Goal: Task Accomplishment & Management: Complete application form

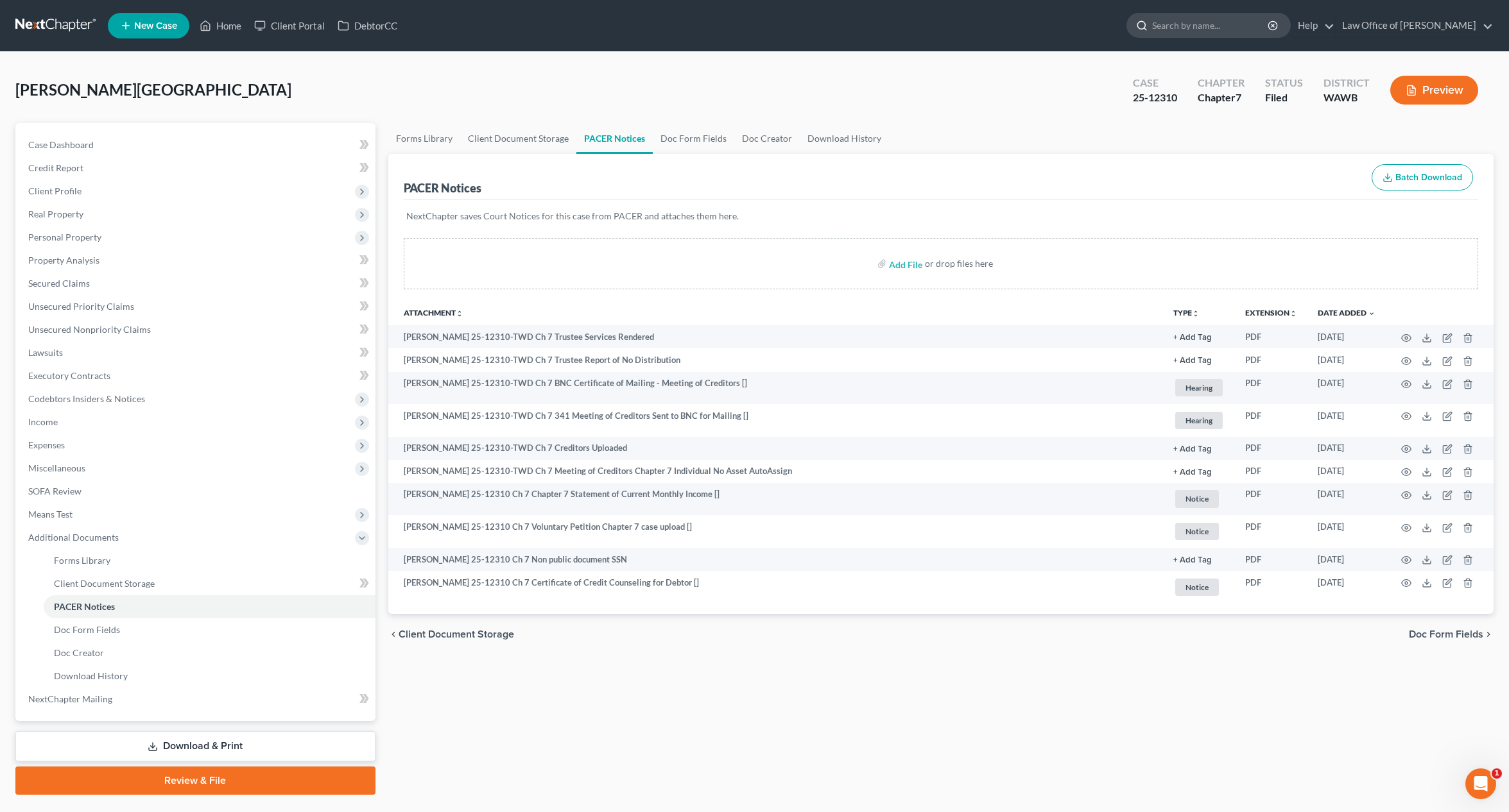
click at [1244, 33] on input "search" at bounding box center [1210, 25] width 117 height 24
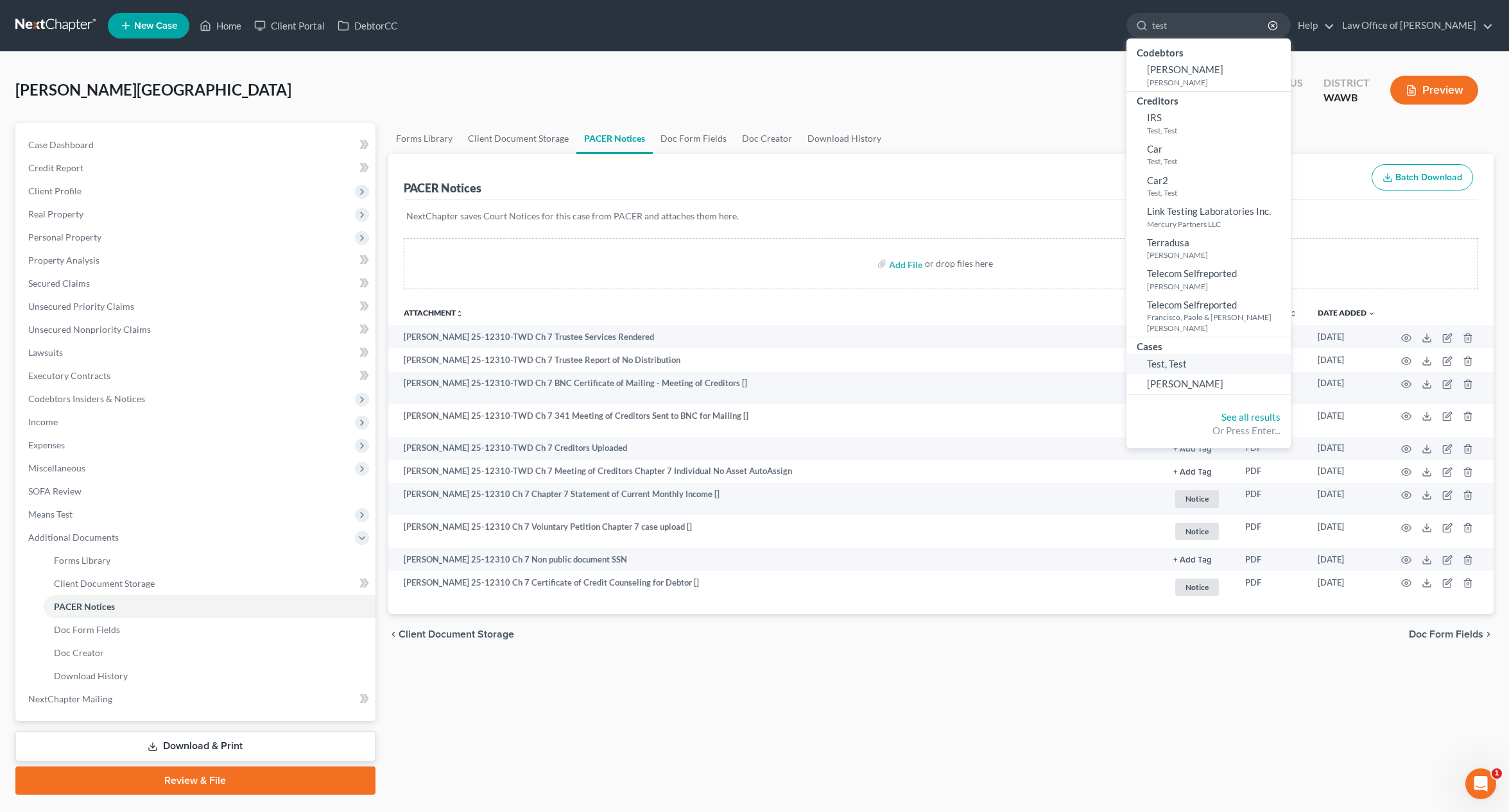
type input "test"
click at [1223, 355] on link "Test, Test" at bounding box center [1208, 363] width 164 height 20
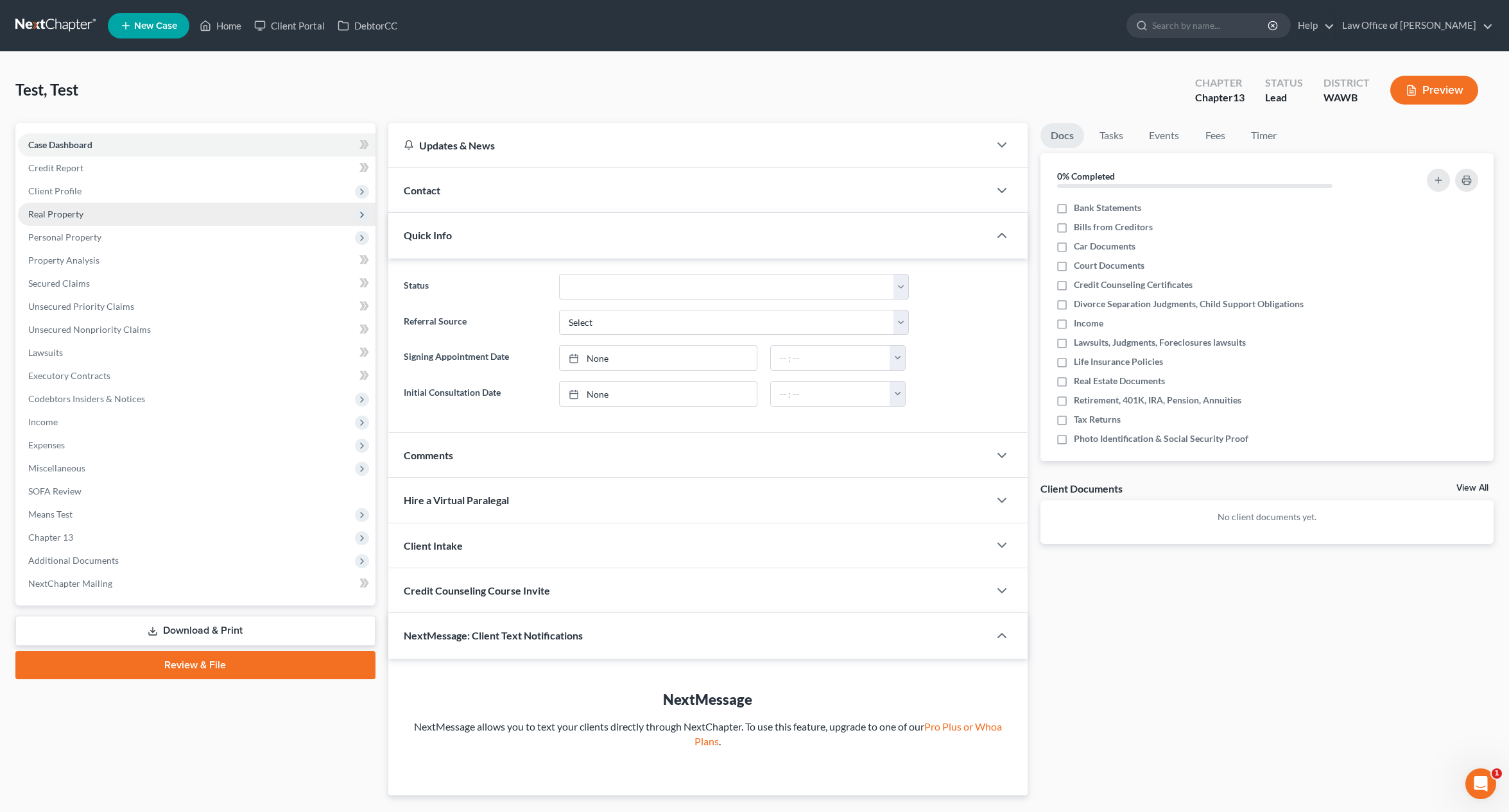
click at [93, 211] on span "Real Property" at bounding box center [196, 215] width 358 height 23
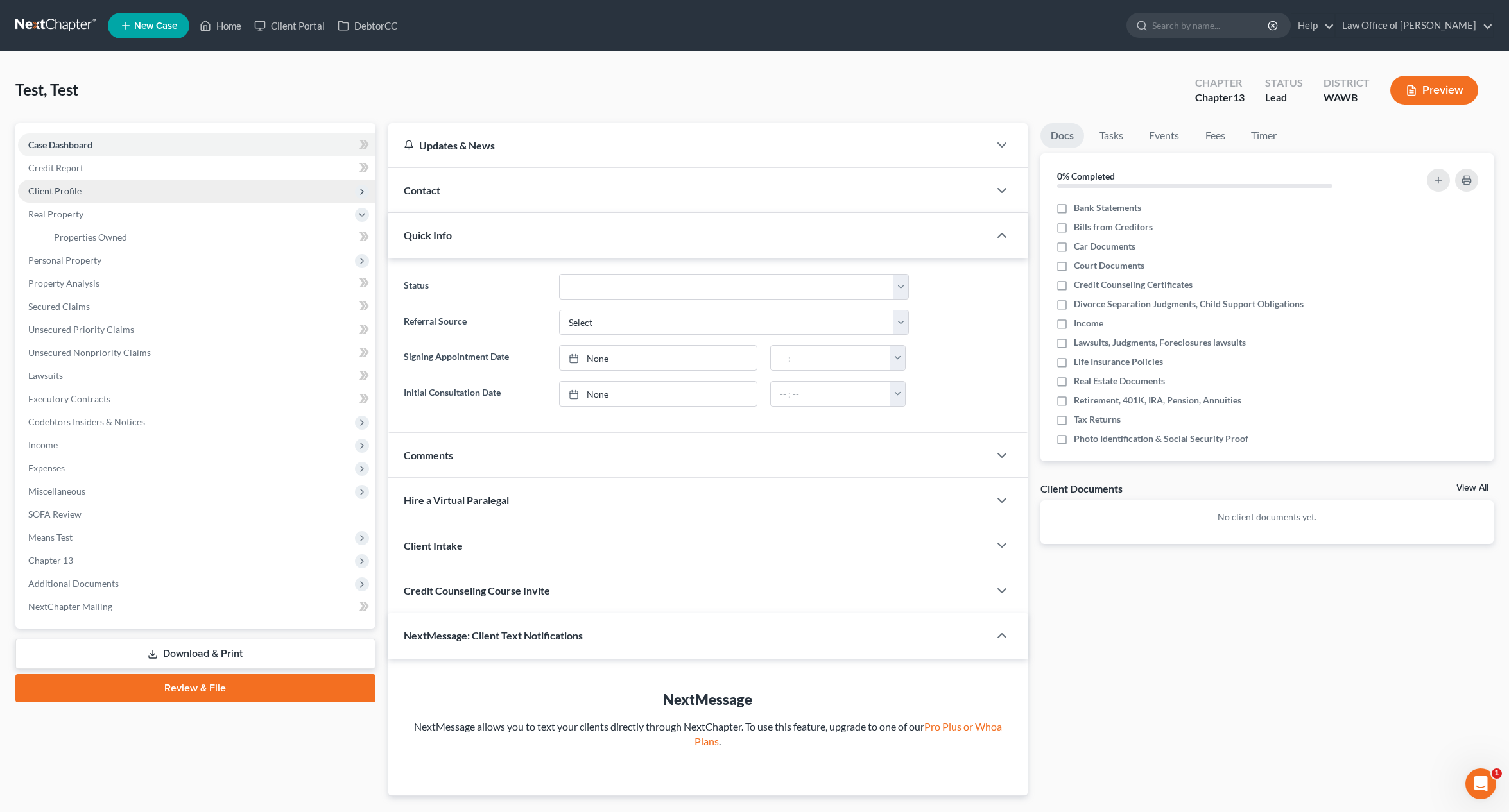
click at [83, 198] on span "Client Profile" at bounding box center [196, 191] width 358 height 23
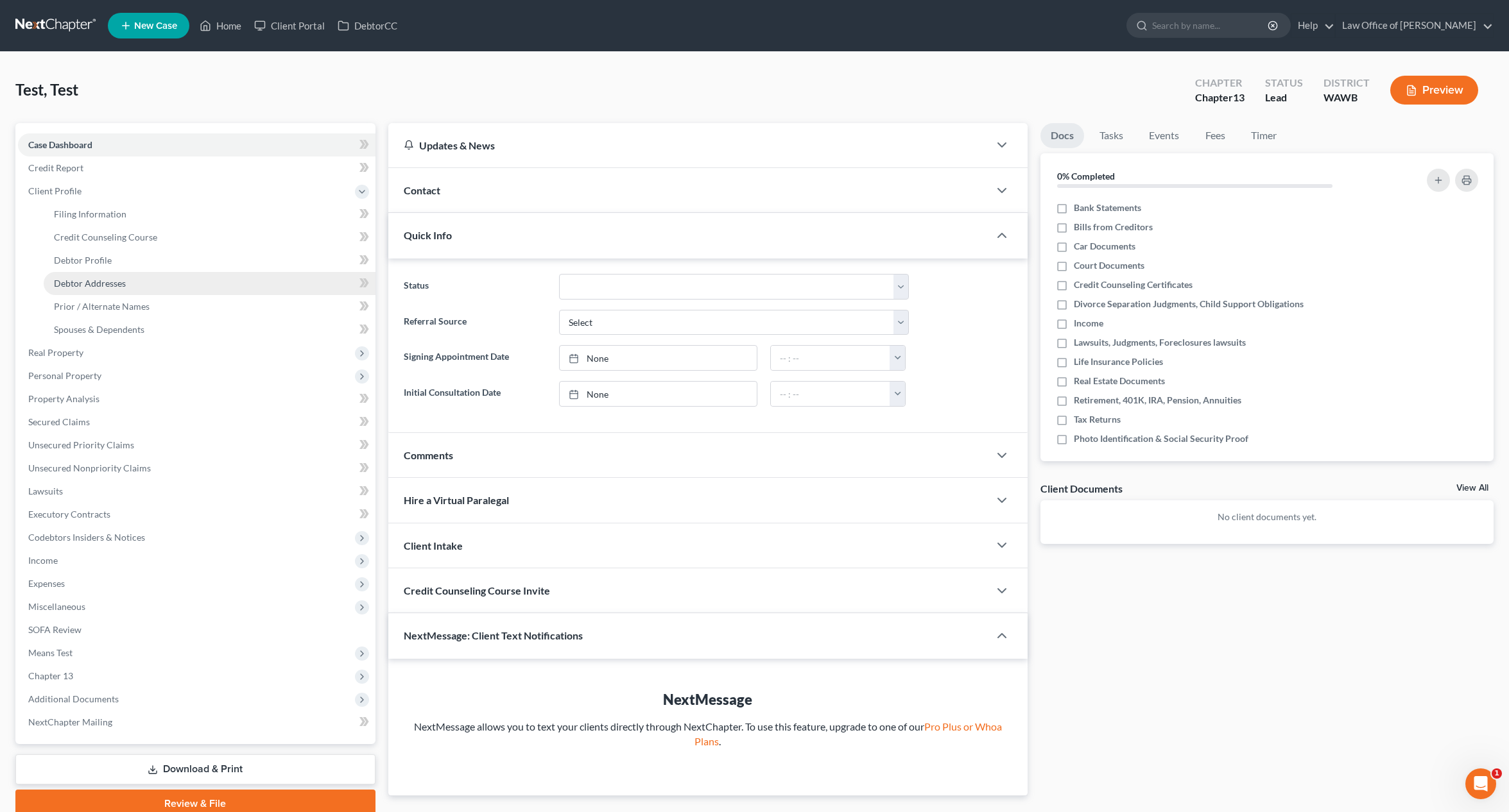
click at [106, 282] on span "Debtor Addresses" at bounding box center [90, 283] width 72 height 11
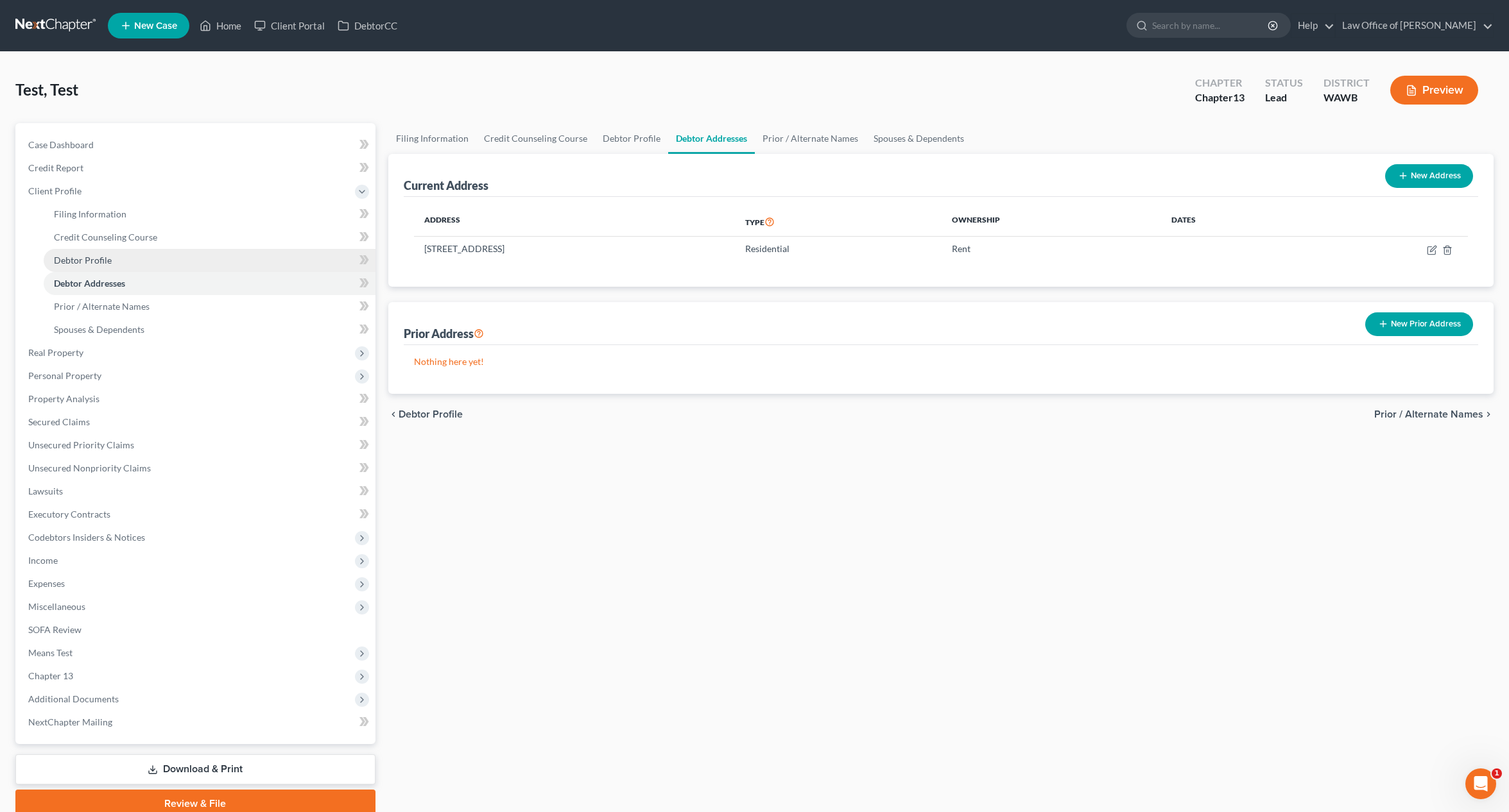
click at [100, 259] on span "Debtor Profile" at bounding box center [83, 260] width 58 height 11
select select "1"
select select "2"
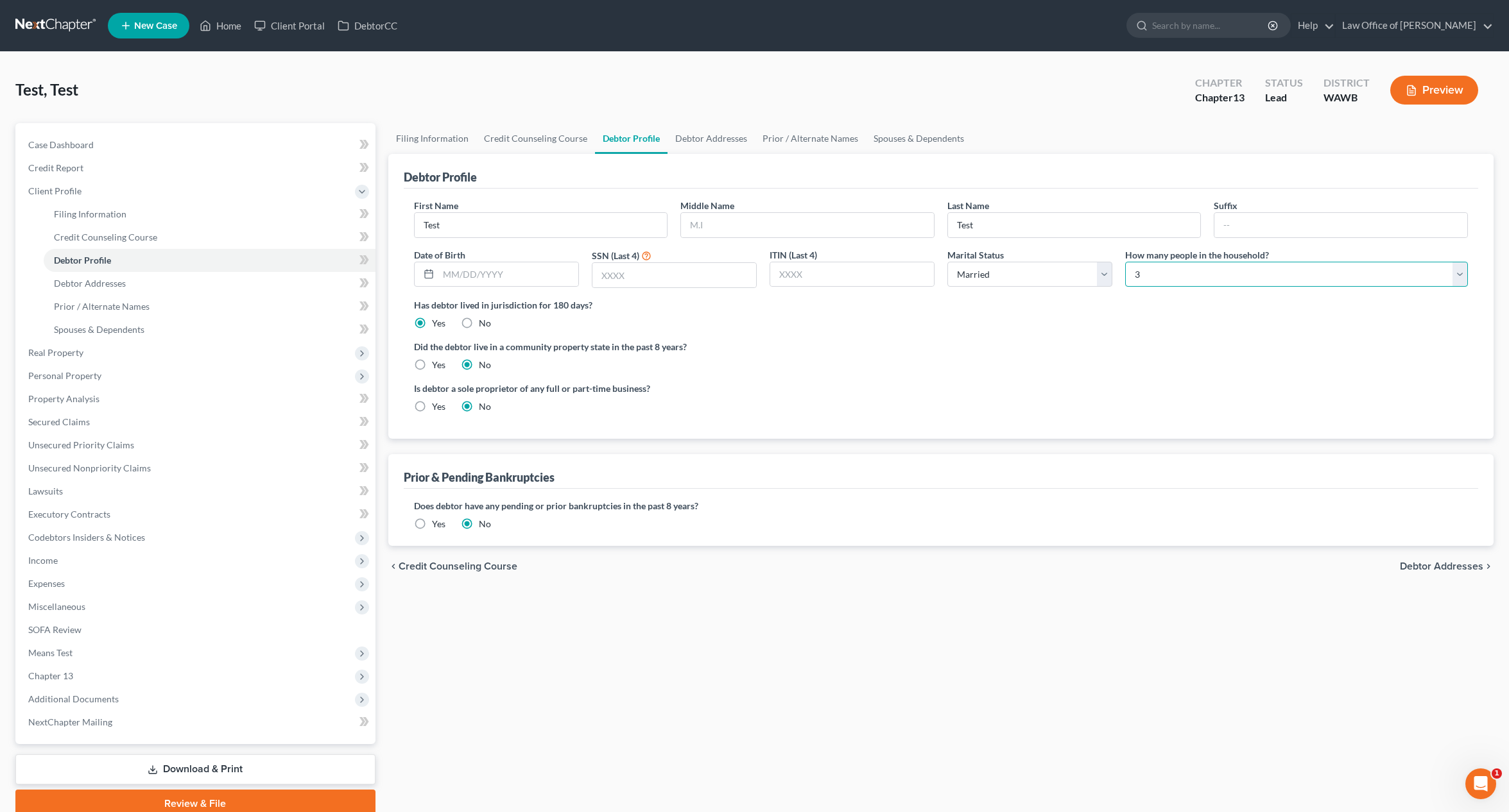
click at [1163, 267] on select "Select 1 2 3 4 5 6 7 8 9 10 11 12 13 14 15 16 17 18 19 20" at bounding box center [1296, 274] width 342 height 25
click at [1031, 274] on select "Select Single Married Separated Divorced Widowed" at bounding box center [1030, 274] width 165 height 25
select select "0"
click at [948, 262] on select "Select Single Married Separated Divorced Widowed" at bounding box center [1030, 274] width 165 height 25
click at [1181, 261] on label "How many people in the household?" at bounding box center [1197, 255] width 144 height 14
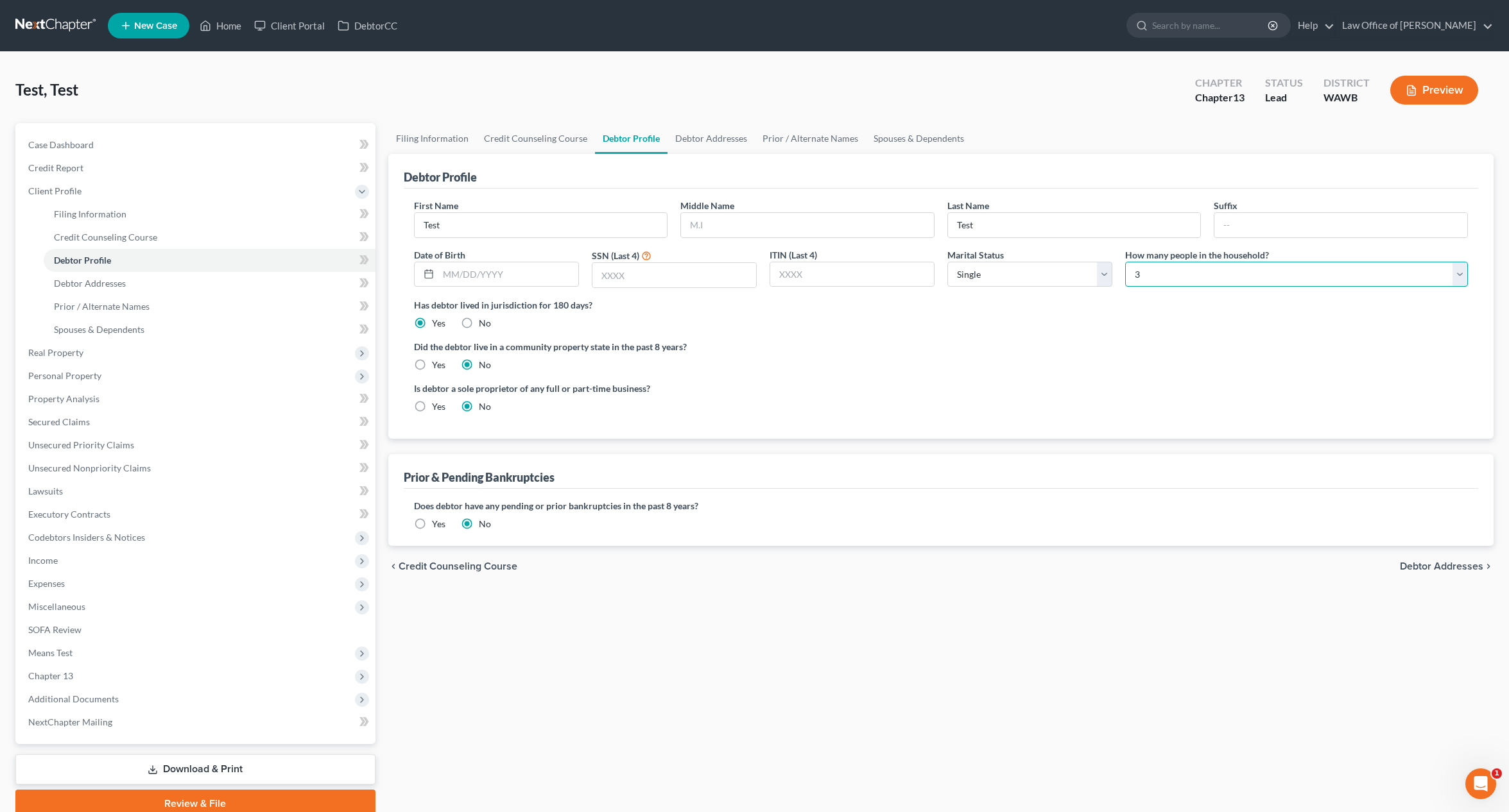
click at [1181, 265] on select "Select 1 2 3 4 5 6 7 8 9 10 11 12 13 14 15 16 17 18 19 20" at bounding box center [1296, 274] width 342 height 25
select select "1"
click at [1125, 262] on select "Select 1 2 3 4 5 6 7 8 9 10 11 12 13 14 15 16 17 18 19 20" at bounding box center [1296, 274] width 342 height 25
click at [80, 655] on span "Means Test" at bounding box center [196, 653] width 358 height 23
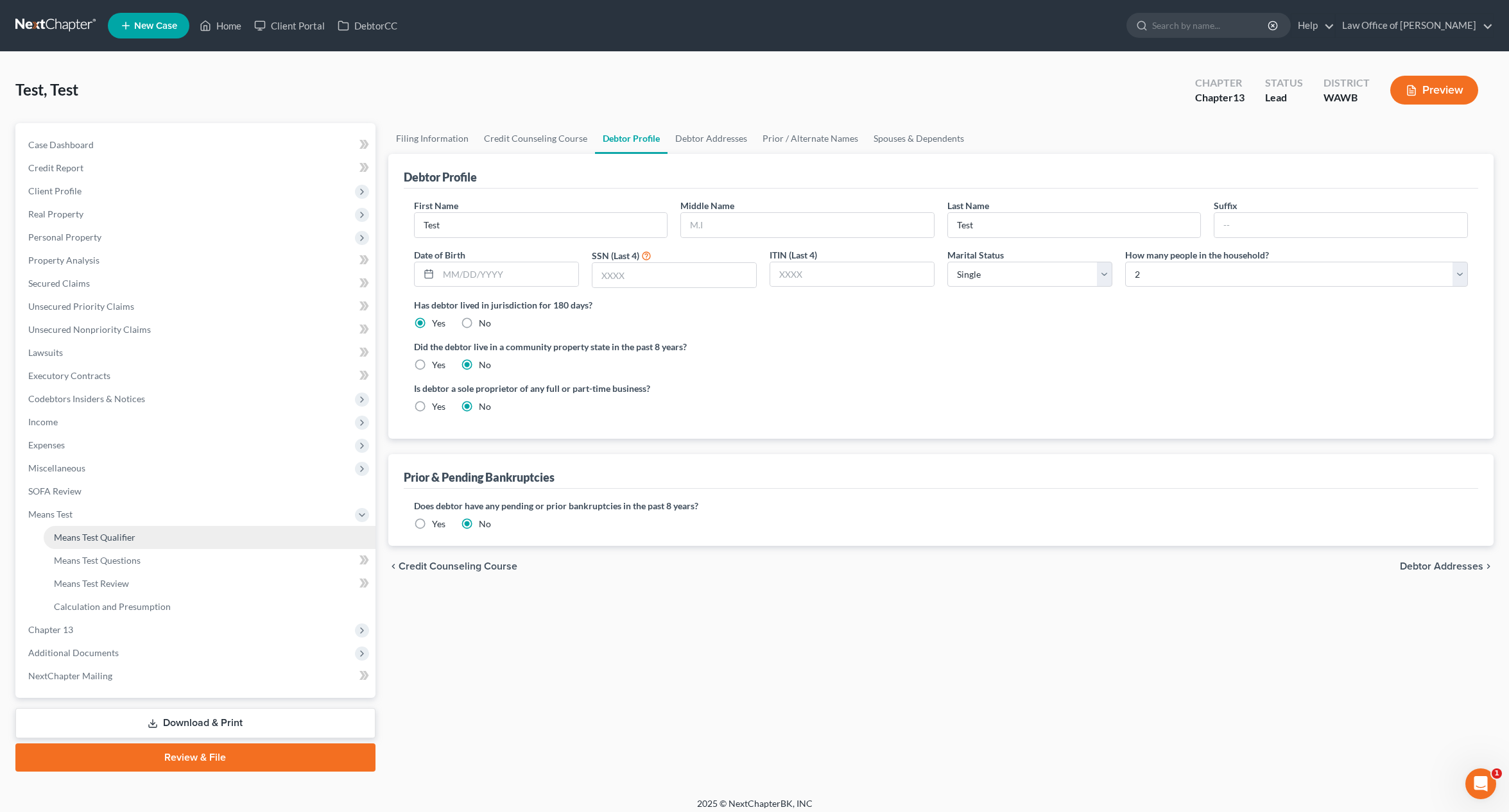
click at [106, 539] on span "Means Test Qualifier" at bounding box center [95, 537] width 82 height 11
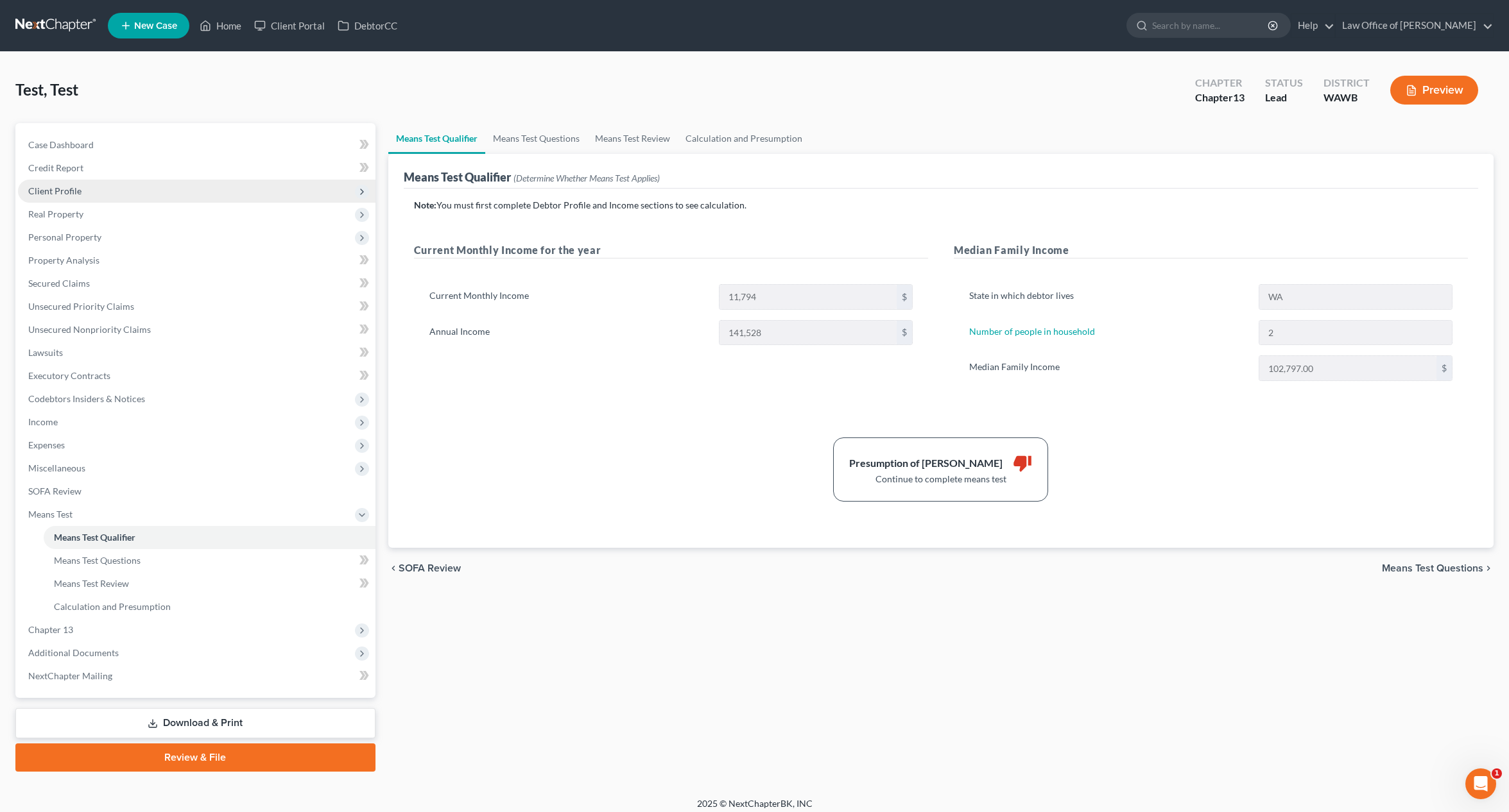
click at [106, 193] on span "Client Profile" at bounding box center [196, 191] width 358 height 23
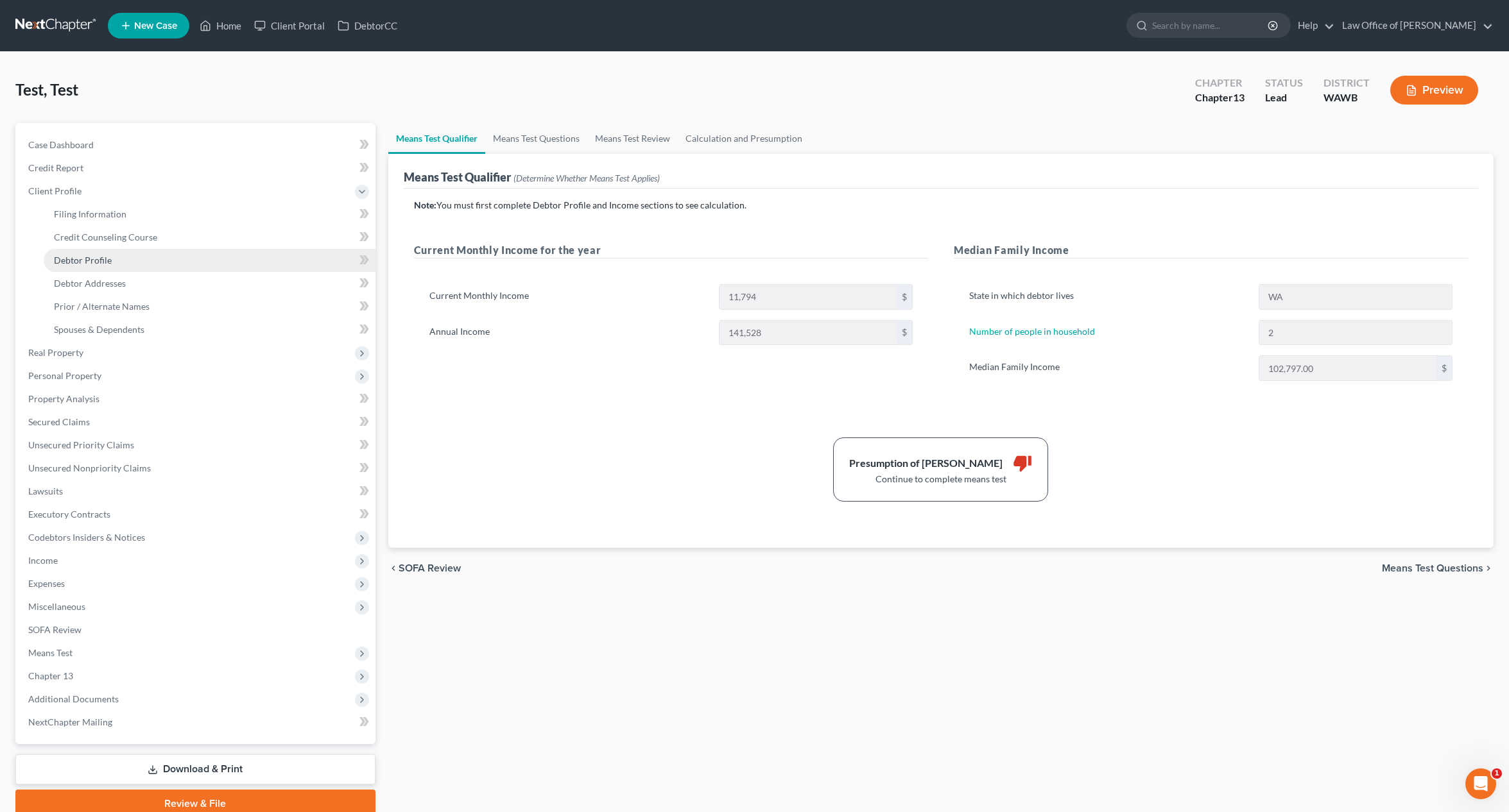
click at [117, 260] on link "Debtor Profile" at bounding box center [210, 261] width 332 height 23
select select "0"
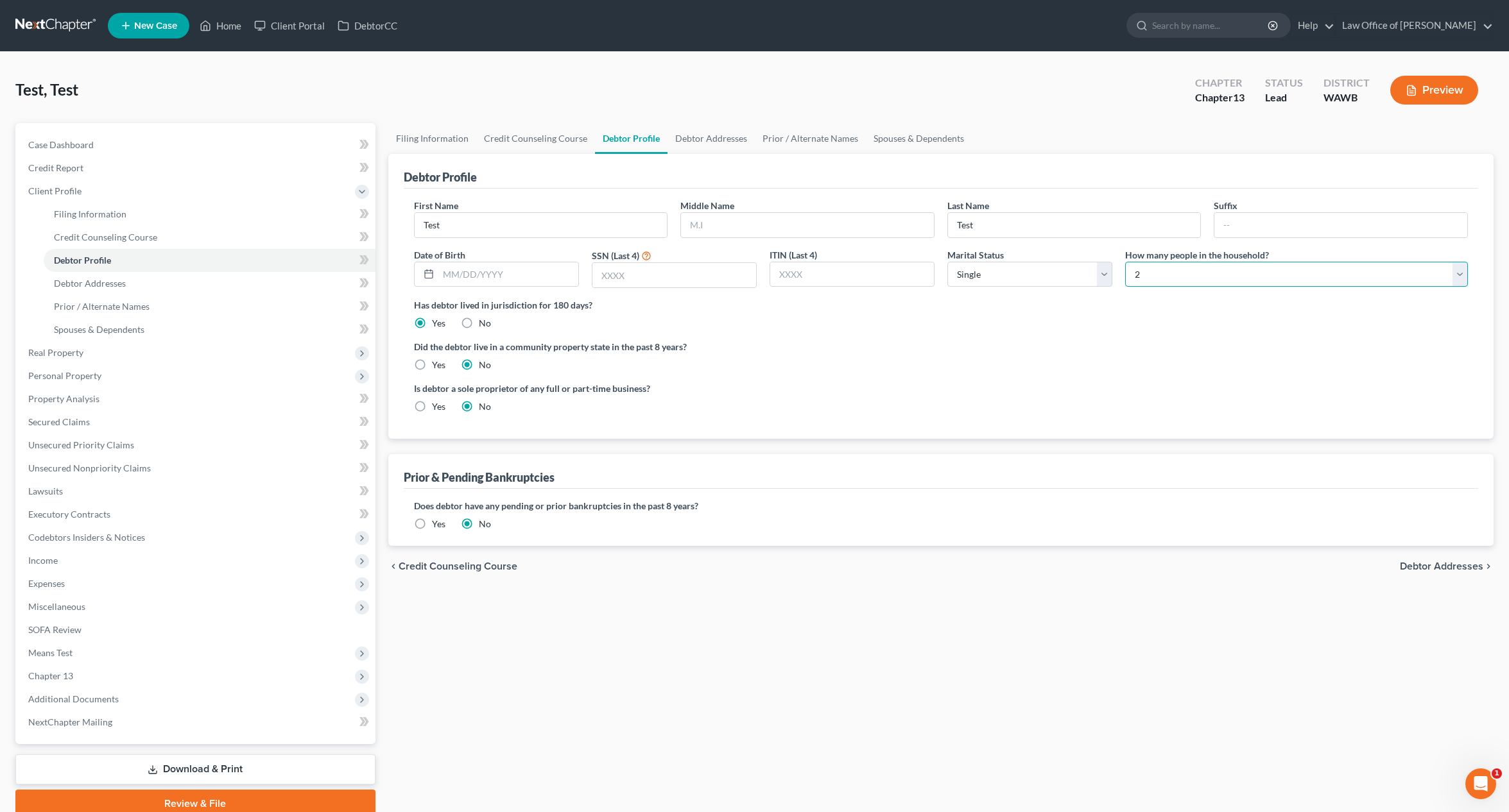
click at [1156, 280] on select "Select 1 2 3 4 5 6 7 8 9 10 11 12 13 14 15 16 17 18 19 20" at bounding box center [1296, 274] width 342 height 25
click at [1125, 262] on select "Select 1 2 3 4 5 6 7 8 9 10 11 12 13 14 15 16 17 18 19 20" at bounding box center [1296, 274] width 342 height 25
click at [1144, 275] on select "Select 1 2 3 4 5 6 7 8 9 10 11 12 13 14 15 16 17 18 19 20" at bounding box center [1296, 274] width 342 height 25
select select "0"
click at [1125, 262] on select "Select 1 2 3 4 5 6 7 8 9 10 11 12 13 14 15 16 17 18 19 20" at bounding box center [1296, 274] width 342 height 25
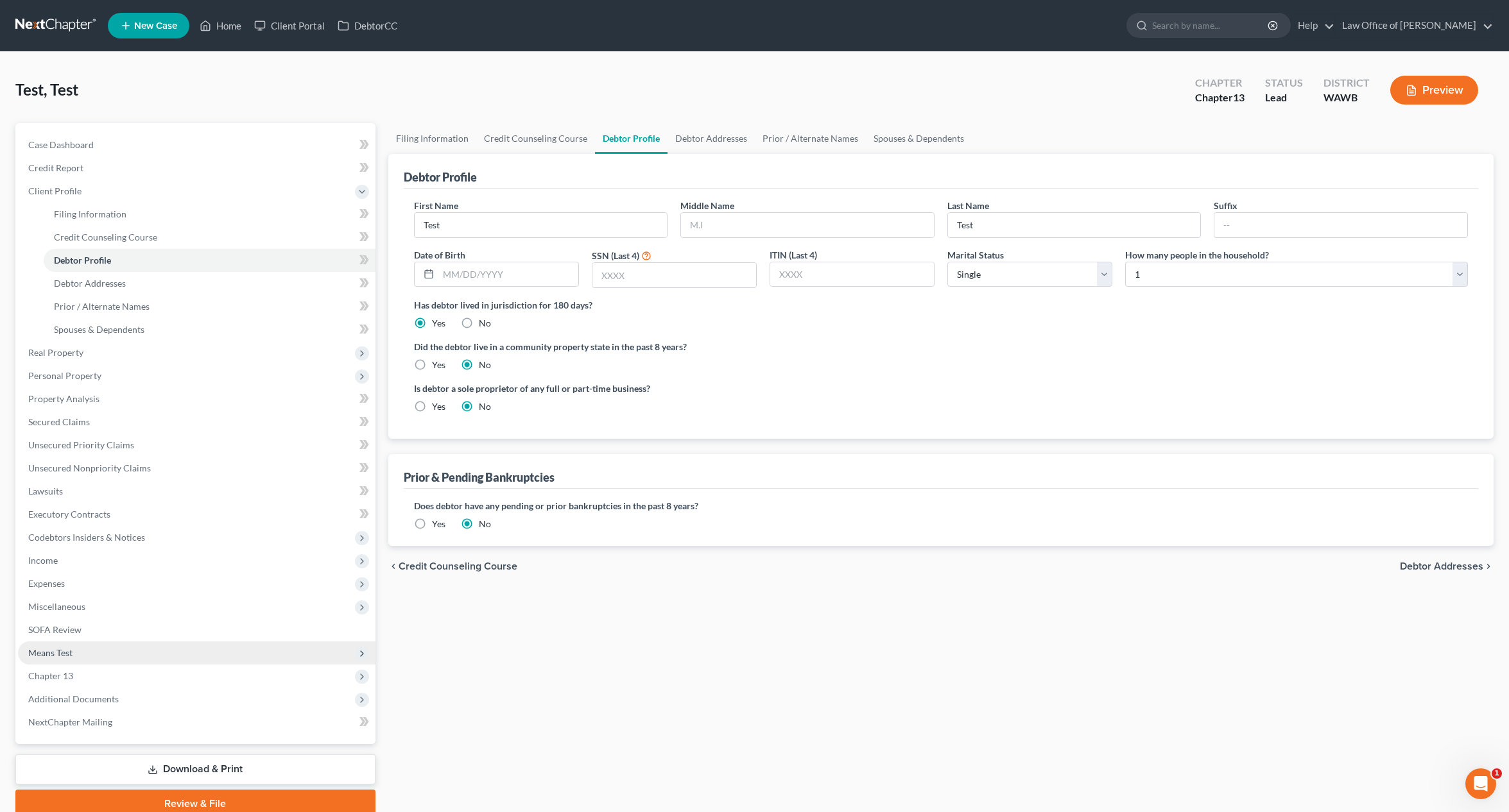
click at [86, 657] on span "Means Test" at bounding box center [196, 653] width 358 height 23
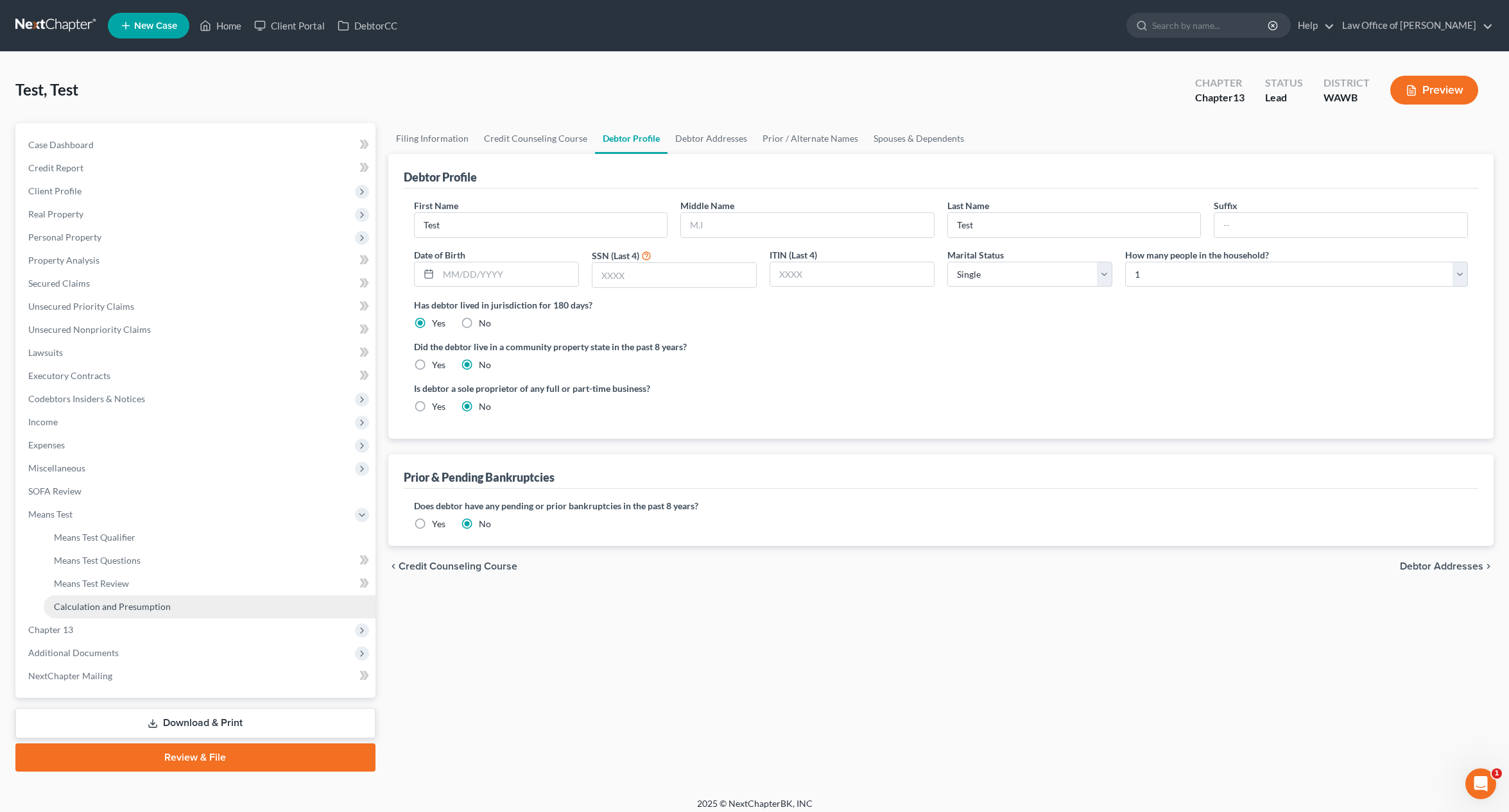
click at [91, 610] on span "Calculation and Presumption" at bounding box center [113, 606] width 117 height 11
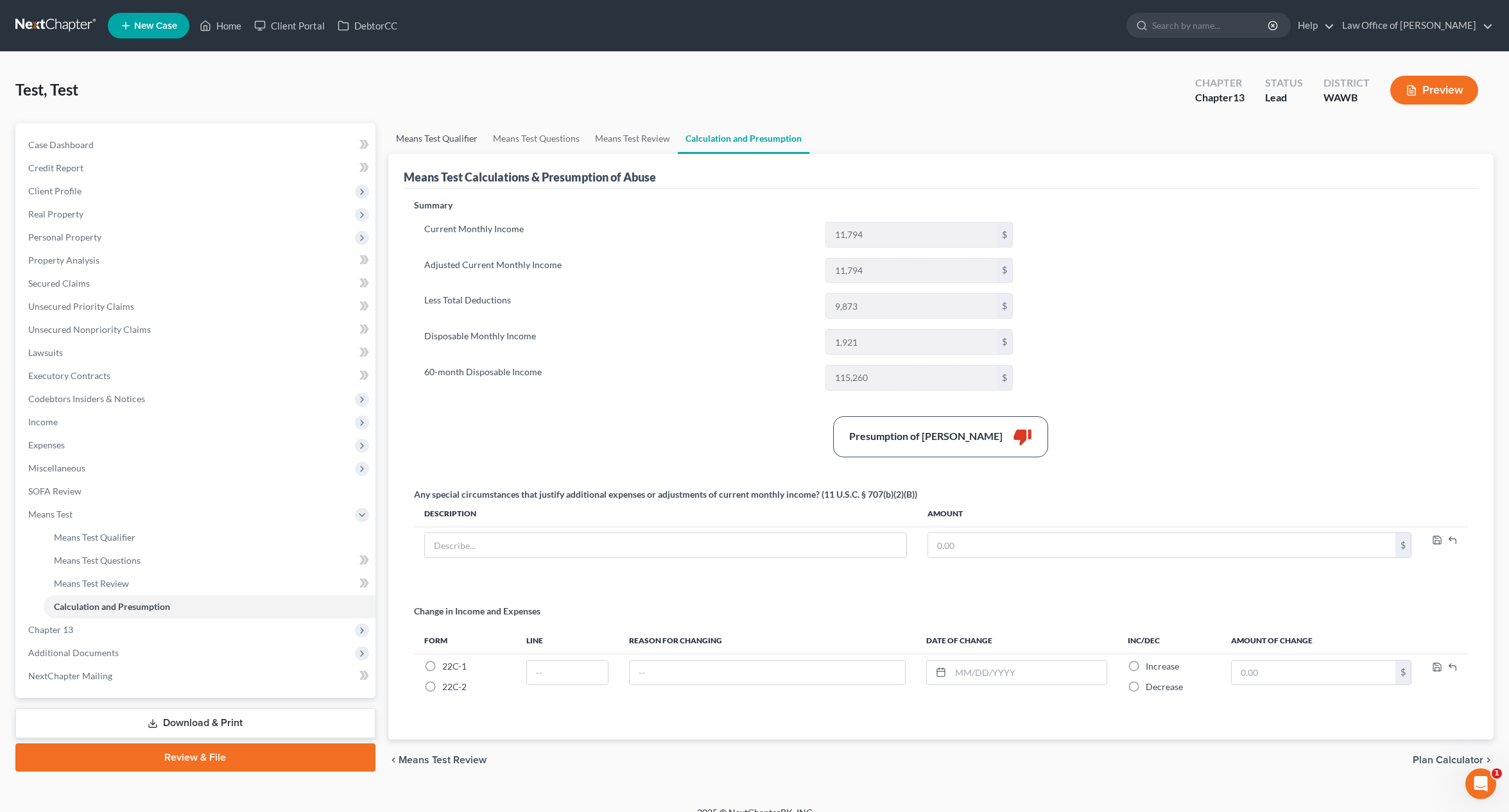
click at [421, 145] on link "Means Test Qualifier" at bounding box center [436, 139] width 97 height 31
